Goal: Task Accomplishment & Management: Manage account settings

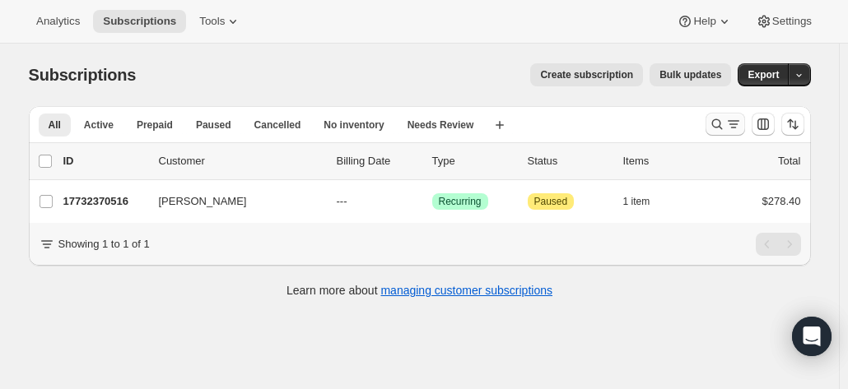
click at [721, 123] on icon "Search and filter results" at bounding box center [717, 124] width 16 height 16
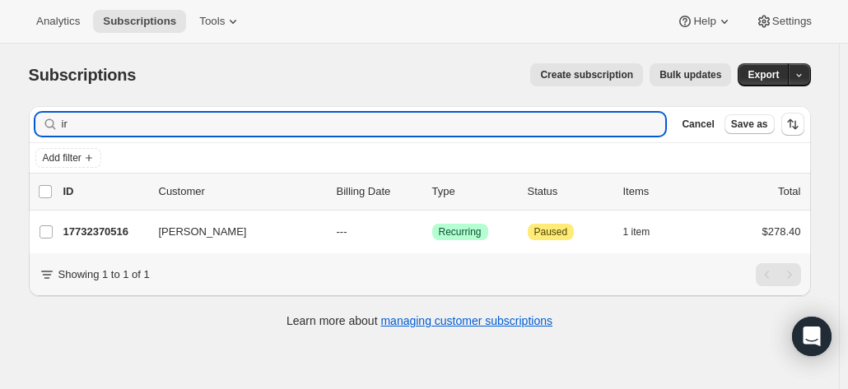
type input "i"
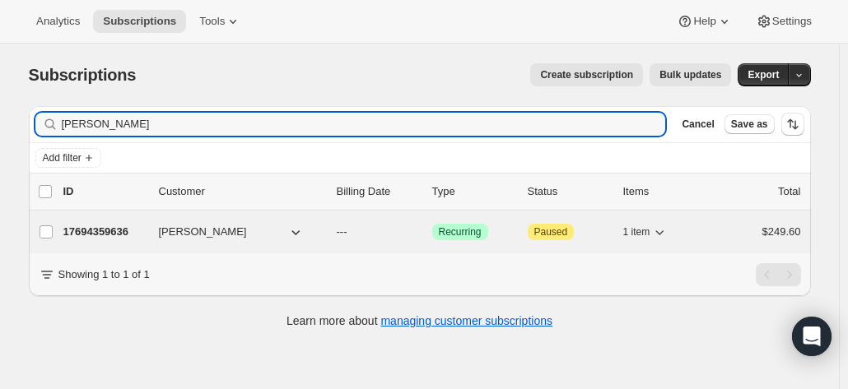
type input "[PERSON_NAME]"
click at [124, 232] on p "17694359636" at bounding box center [104, 232] width 82 height 16
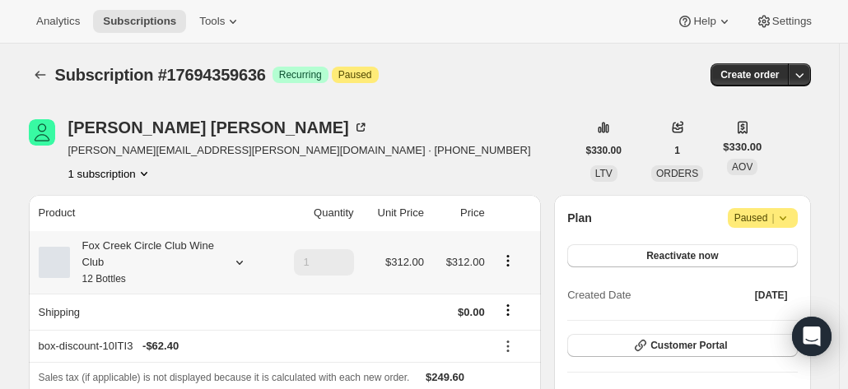
click at [183, 251] on div "Fox Creek Circle Club Wine Club 12 Bottles" at bounding box center [144, 262] width 148 height 49
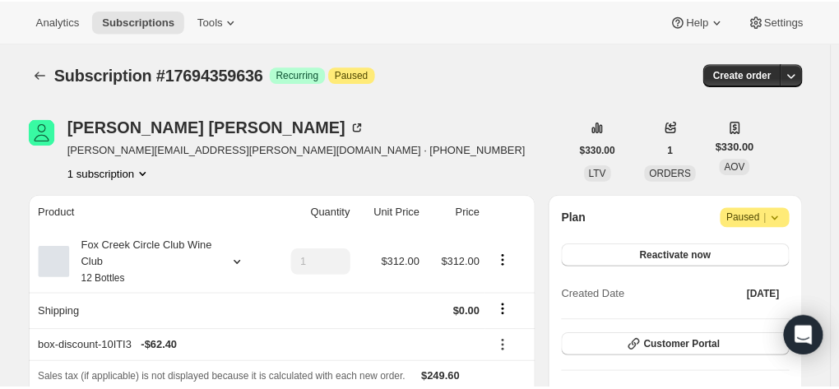
scroll to position [82, 0]
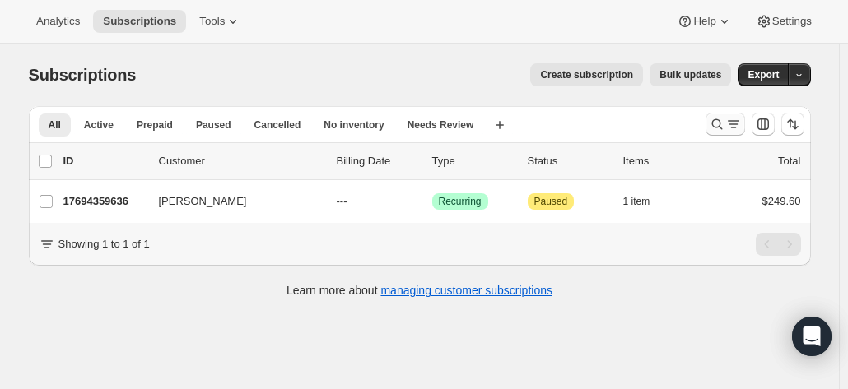
click at [725, 121] on icon "Search and filter results" at bounding box center [717, 124] width 16 height 16
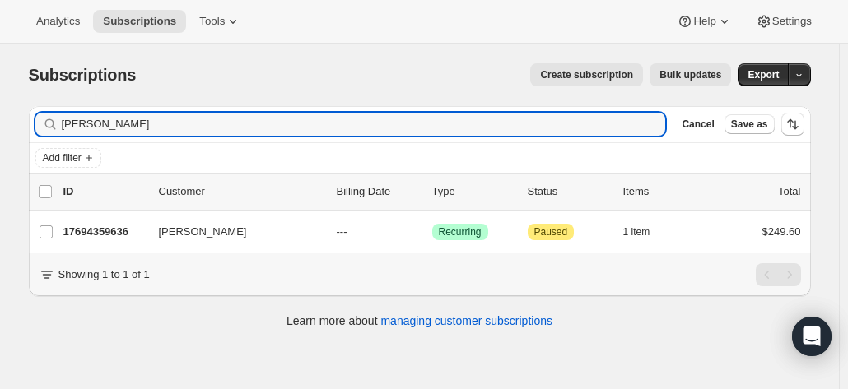
drag, startPoint x: 139, startPoint y: 126, endPoint x: 44, endPoint y: 119, distance: 95.7
click at [44, 119] on div "[PERSON_NAME] Clear" at bounding box center [350, 124] width 630 height 23
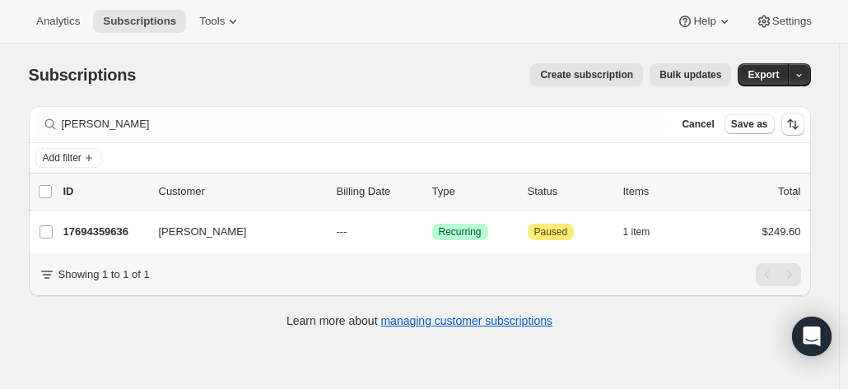
click at [266, 104] on div "Subscriptions. This page is ready Subscriptions Create subscription Bulk update…" at bounding box center [420, 75] width 782 height 63
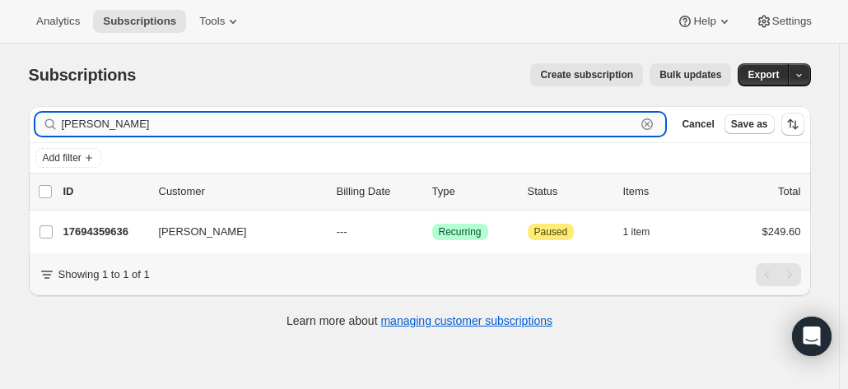
drag, startPoint x: 159, startPoint y: 118, endPoint x: 118, endPoint y: 124, distance: 41.7
click at [132, 123] on input "[PERSON_NAME]" at bounding box center [349, 124] width 574 height 23
drag, startPoint x: 128, startPoint y: 127, endPoint x: 31, endPoint y: 127, distance: 97.1
click at [31, 127] on div "Filter subscribers [PERSON_NAME] Clear Cancel Save as Add filter 0 selected Upd…" at bounding box center [413, 219] width 795 height 253
paste input "[PERSON_NAME]"
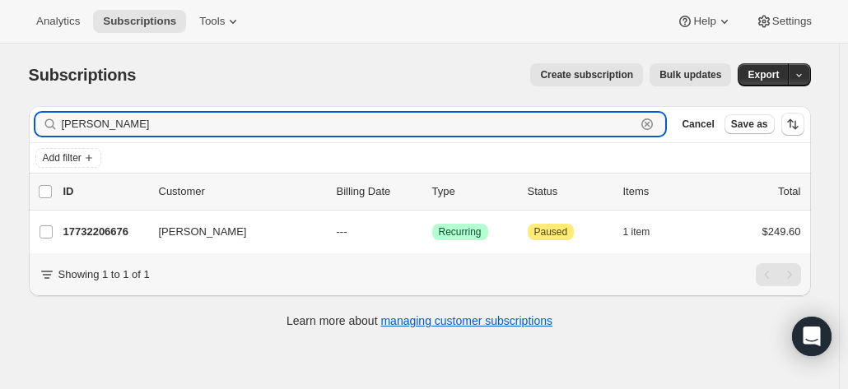
type input "[PERSON_NAME]"
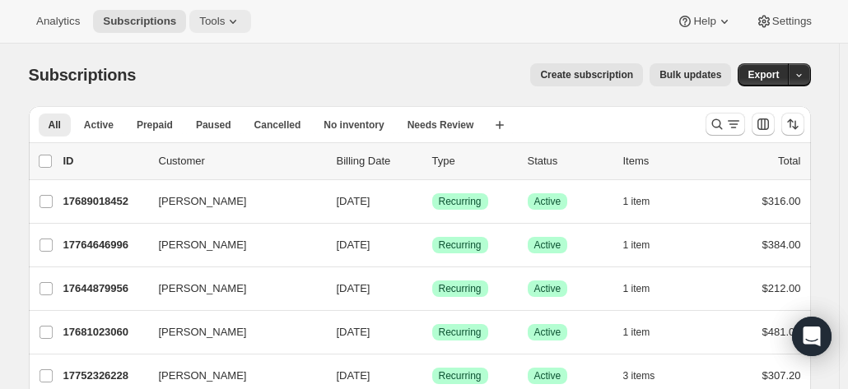
click at [225, 23] on icon at bounding box center [233, 21] width 16 height 16
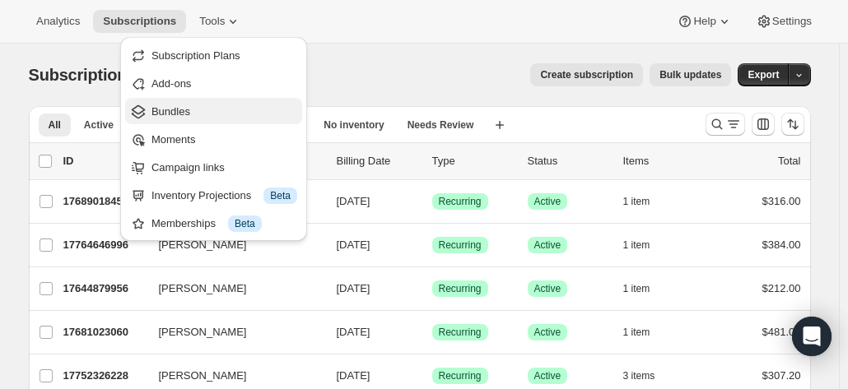
click at [142, 119] on icon "Bundles" at bounding box center [138, 112] width 16 height 16
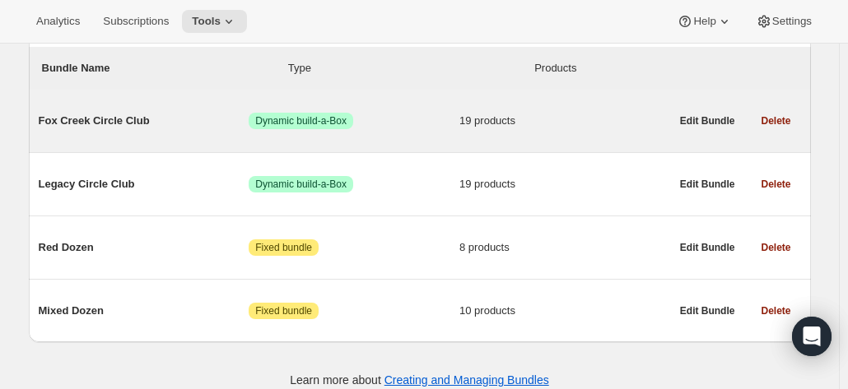
scroll to position [209, 0]
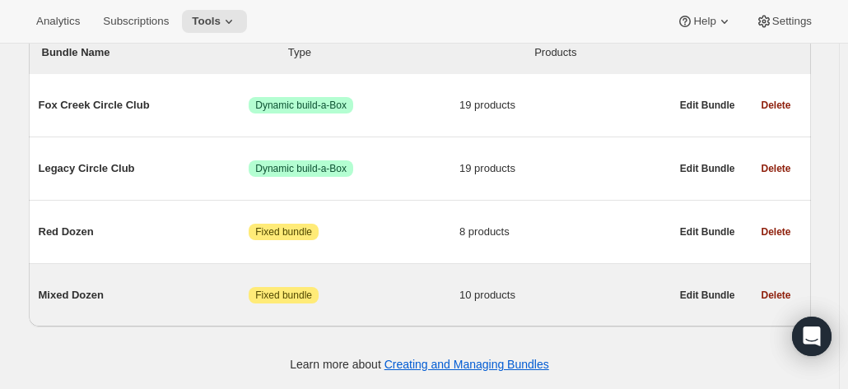
click at [81, 299] on span "Mixed Dozen" at bounding box center [144, 295] width 211 height 16
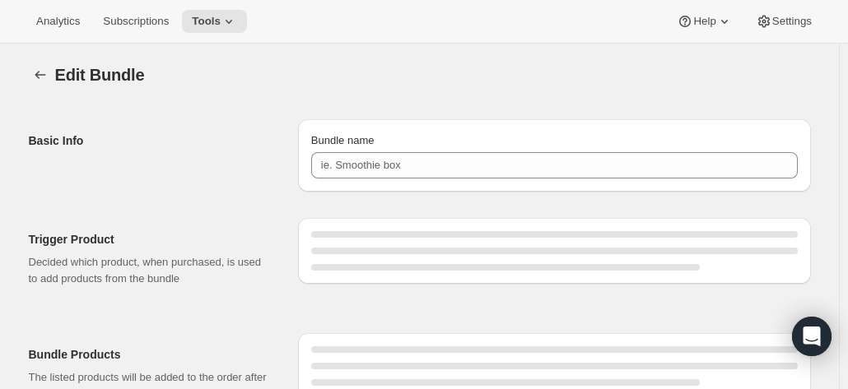
type input "Mixed Dozen"
